Goal: Task Accomplishment & Management: Complete application form

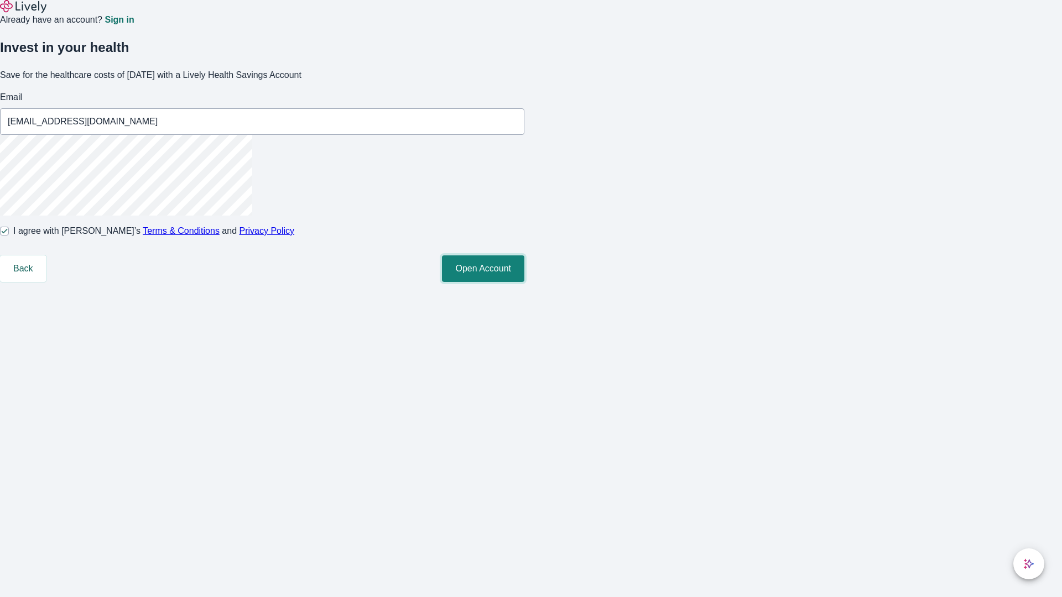
click at [524, 282] on button "Open Account" at bounding box center [483, 268] width 82 height 27
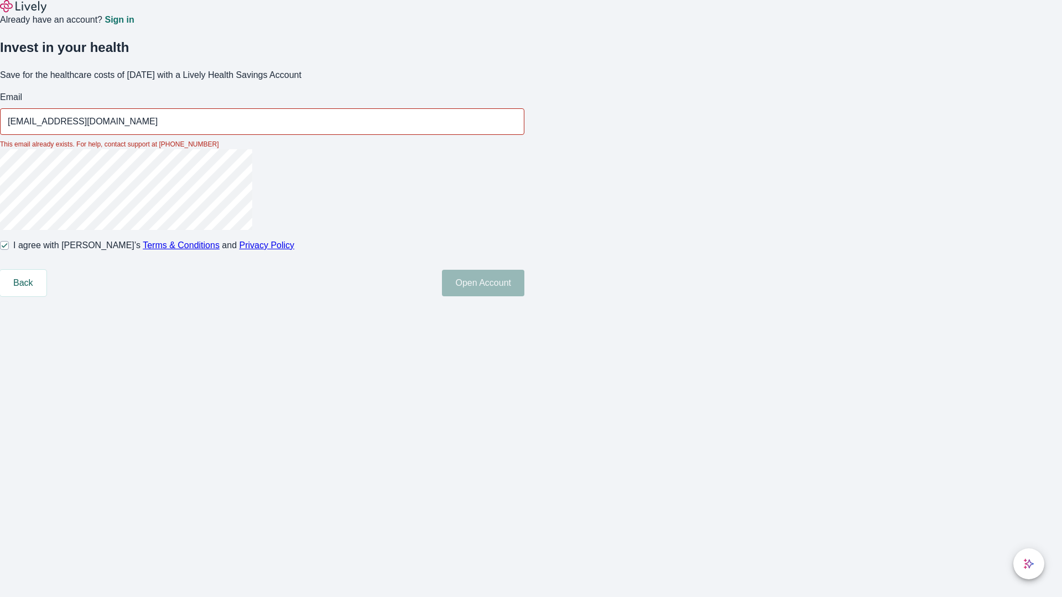
type input "[EMAIL_ADDRESS][DOMAIN_NAME]"
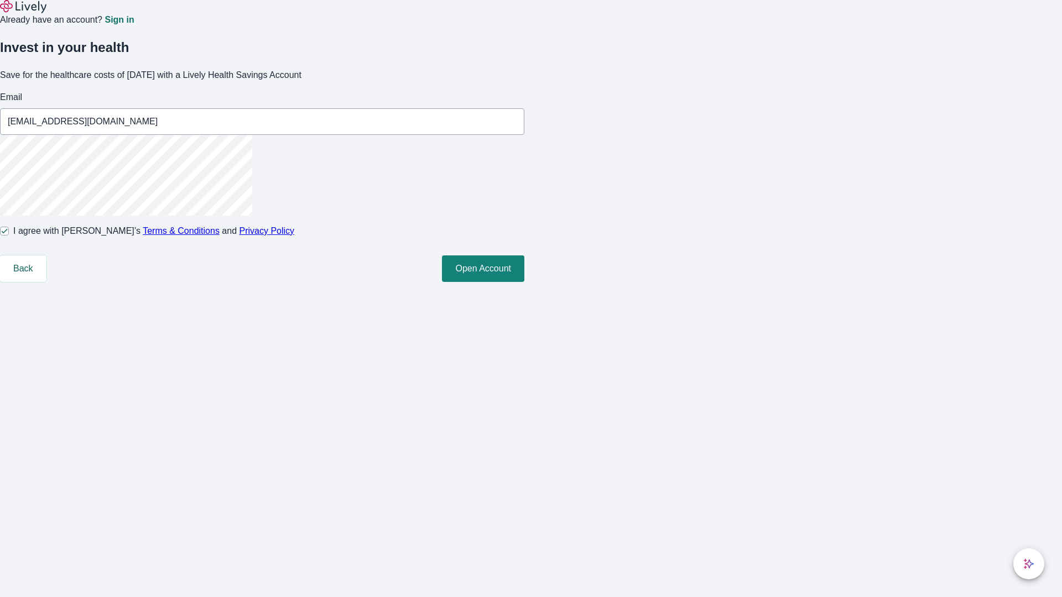
click at [9, 236] on input "I agree with Lively’s Terms & Conditions and Privacy Policy" at bounding box center [4, 231] width 9 height 9
checkbox input "false"
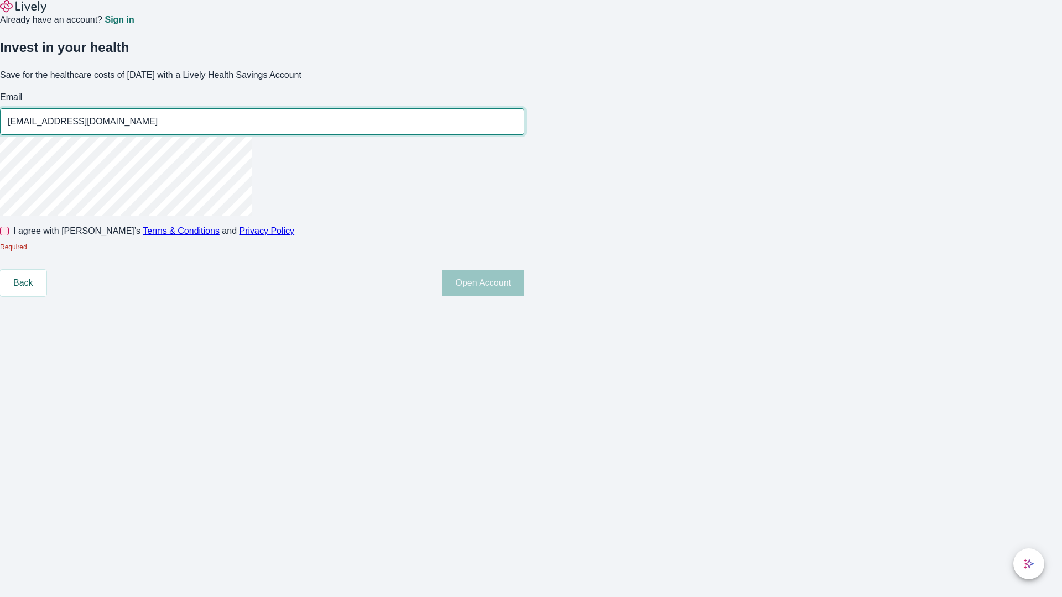
type input "[EMAIL_ADDRESS][DOMAIN_NAME]"
click at [9, 236] on input "I agree with Lively’s Terms & Conditions and Privacy Policy" at bounding box center [4, 231] width 9 height 9
checkbox input "true"
click at [524, 296] on button "Open Account" at bounding box center [483, 283] width 82 height 27
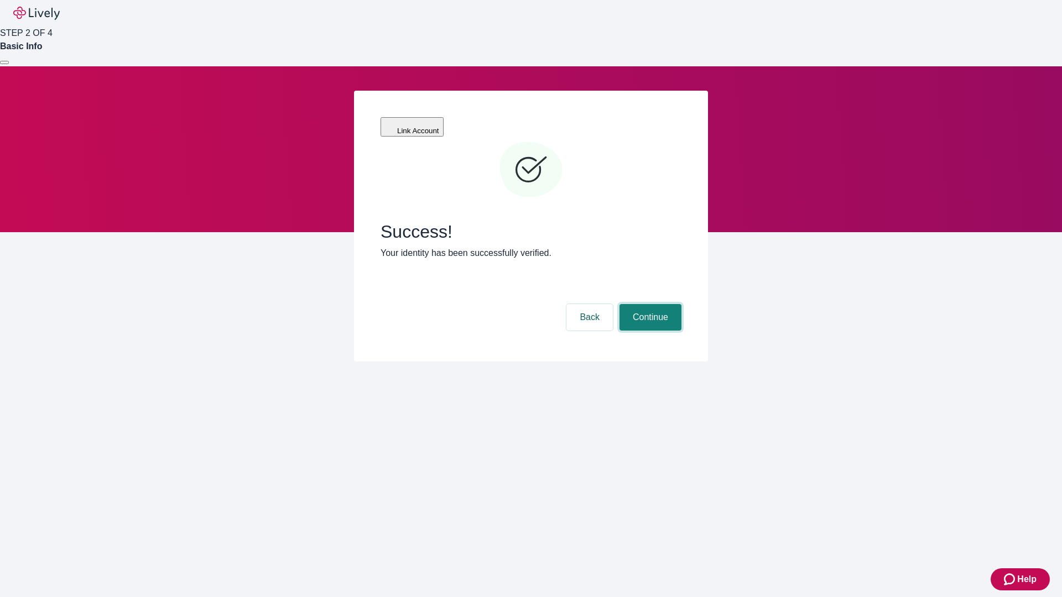
click at [649, 304] on button "Continue" at bounding box center [650, 317] width 62 height 27
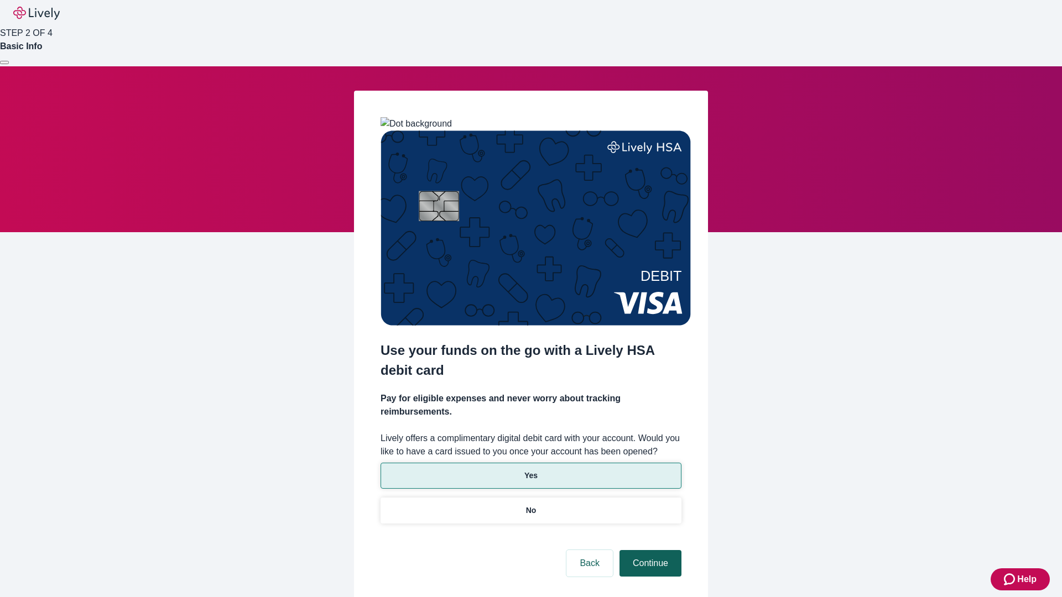
click at [530, 505] on p "No" at bounding box center [531, 511] width 11 height 12
click at [649, 550] on button "Continue" at bounding box center [650, 563] width 62 height 27
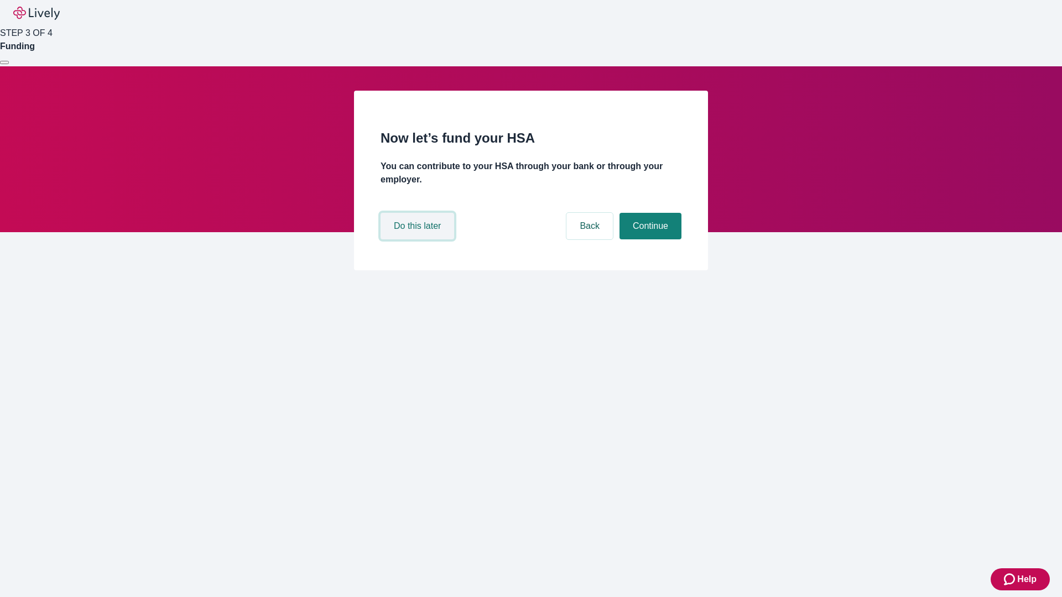
click at [419, 239] on button "Do this later" at bounding box center [417, 226] width 74 height 27
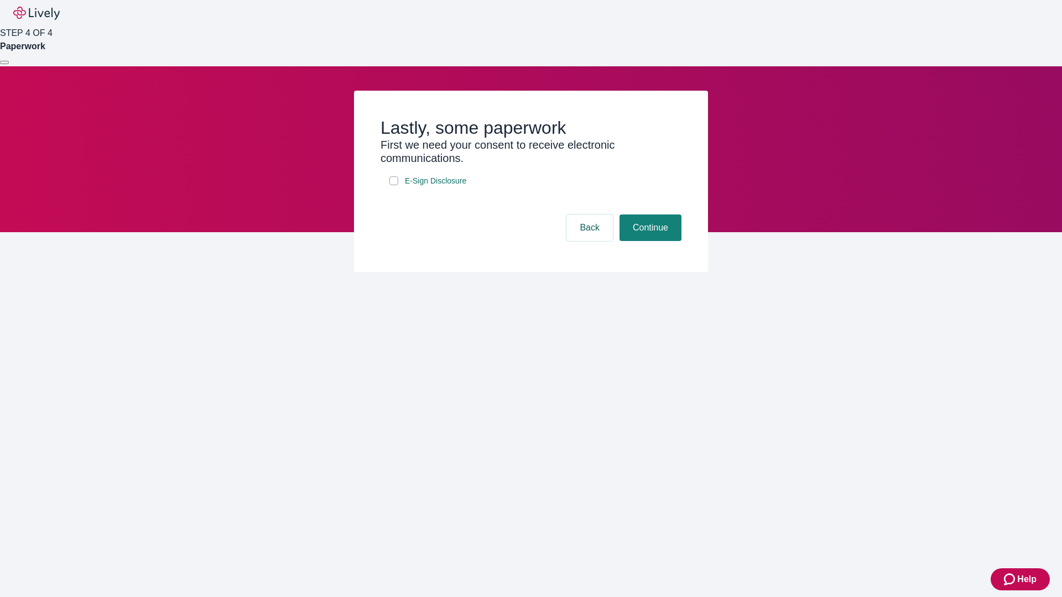
click at [394, 185] on input "E-Sign Disclosure" at bounding box center [393, 180] width 9 height 9
checkbox input "true"
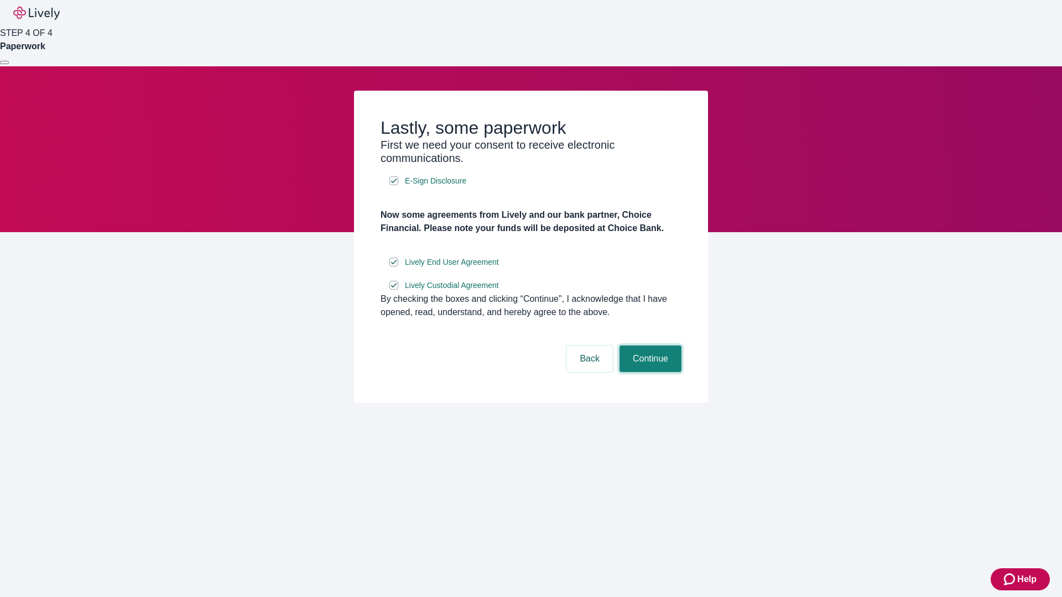
click at [649, 372] on button "Continue" at bounding box center [650, 359] width 62 height 27
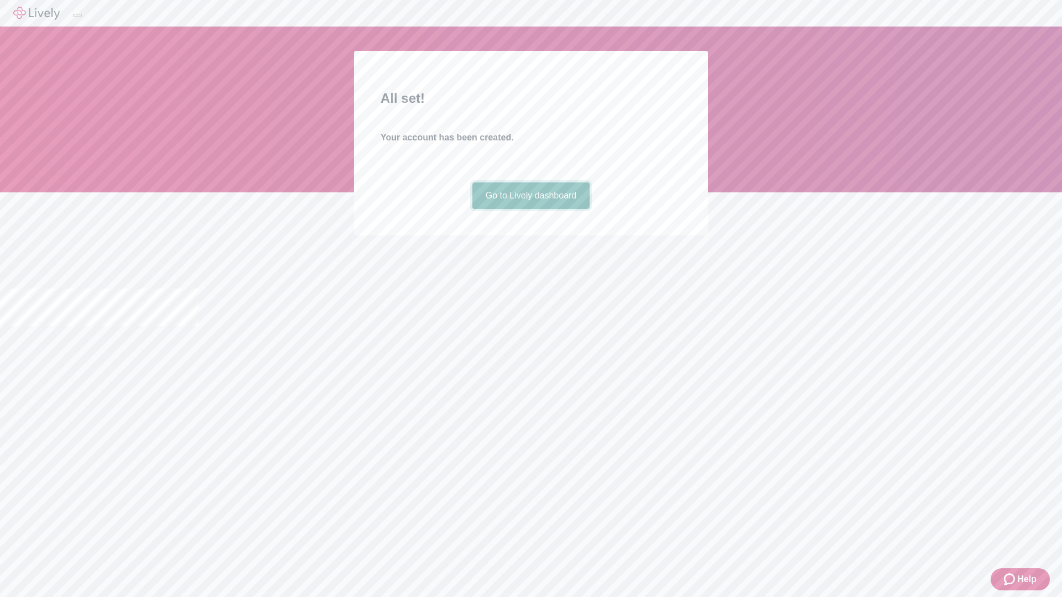
click at [530, 209] on link "Go to Lively dashboard" at bounding box center [531, 195] width 118 height 27
